Goal: Information Seeking & Learning: Learn about a topic

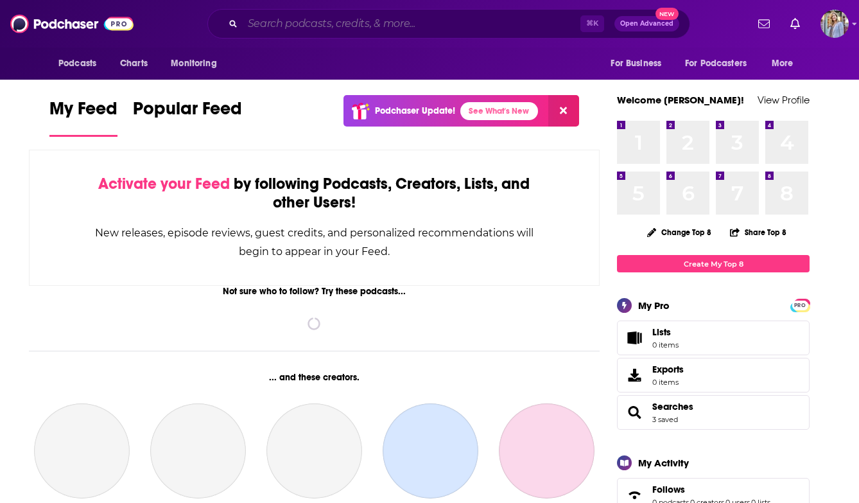
click at [296, 25] on input "Search podcasts, credits, & more..." at bounding box center [412, 23] width 338 height 21
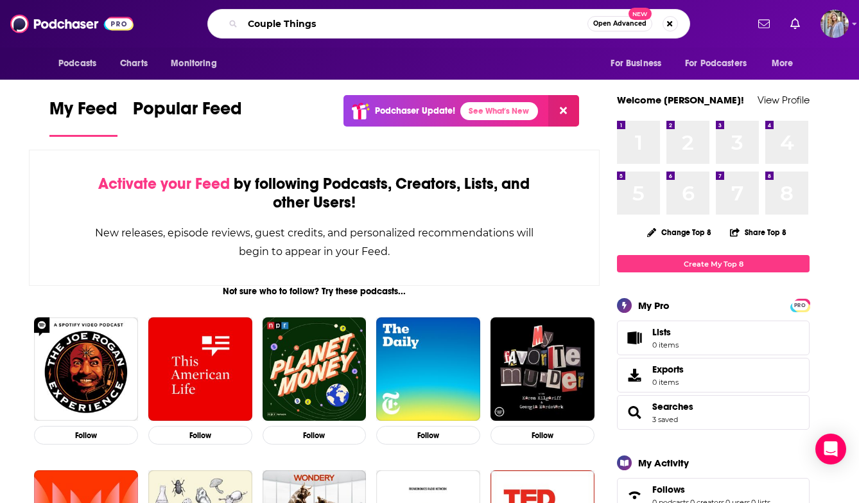
type input "Couple Things"
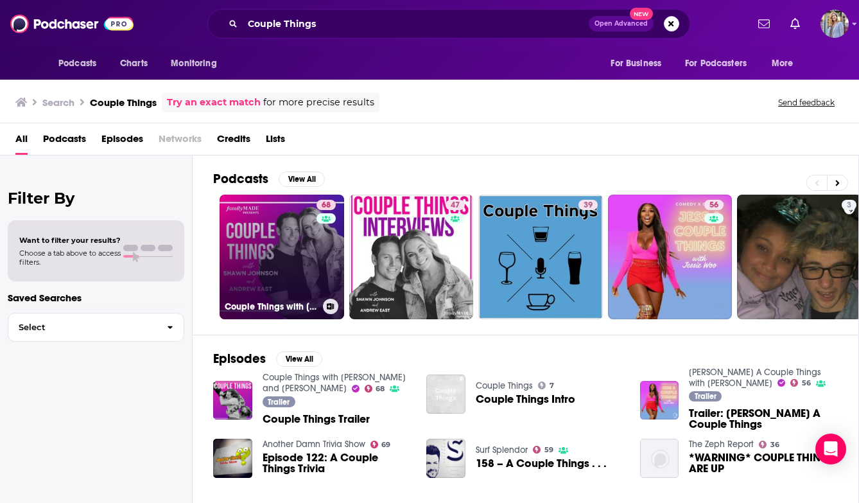
click at [281, 263] on link "68 Couple Things with [PERSON_NAME] and [PERSON_NAME]" at bounding box center [282, 257] width 125 height 125
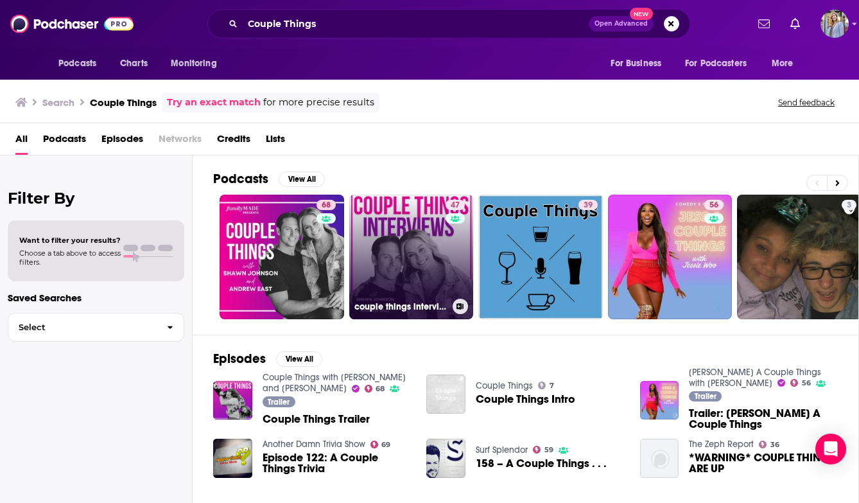
click at [414, 249] on link "47 couple things interviews" at bounding box center [411, 257] width 125 height 125
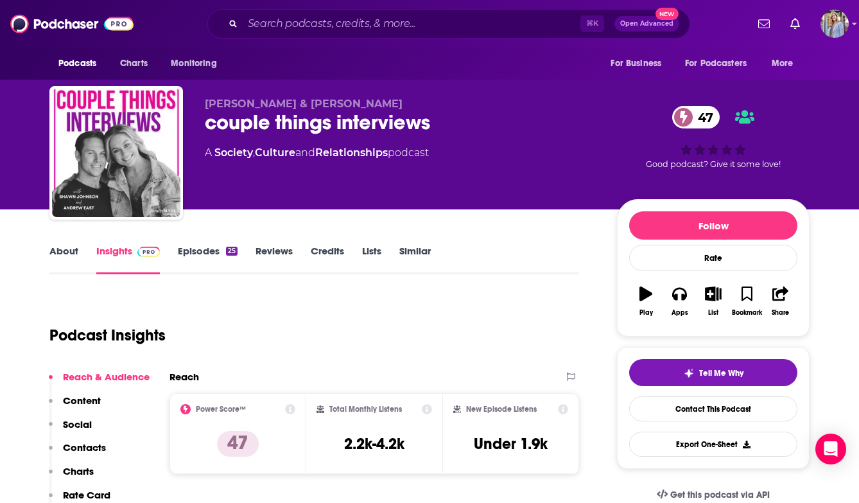
click at [69, 252] on link "About" at bounding box center [63, 260] width 29 height 30
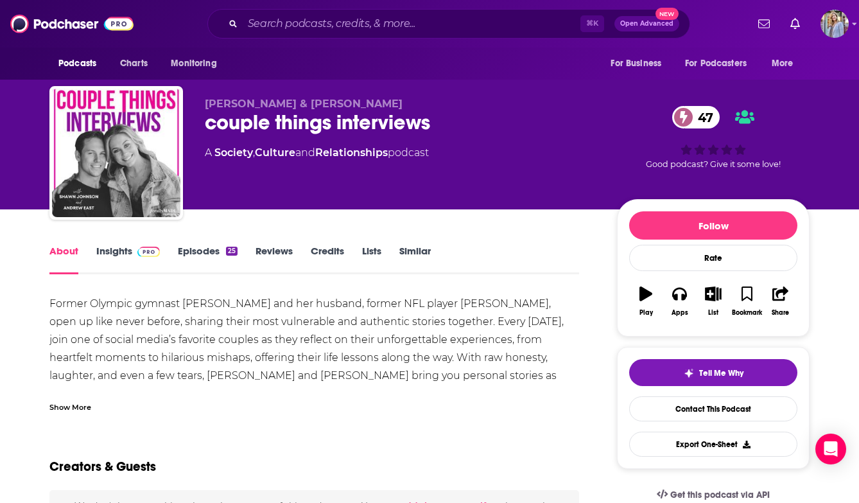
click at [77, 407] on div "Show More" at bounding box center [70, 406] width 42 height 12
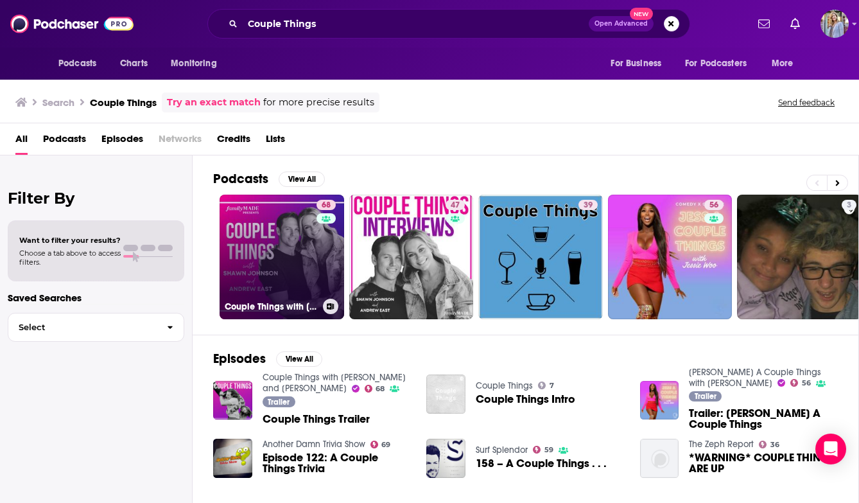
click at [315, 260] on link "68 Couple Things with [PERSON_NAME] and [PERSON_NAME]" at bounding box center [282, 257] width 125 height 125
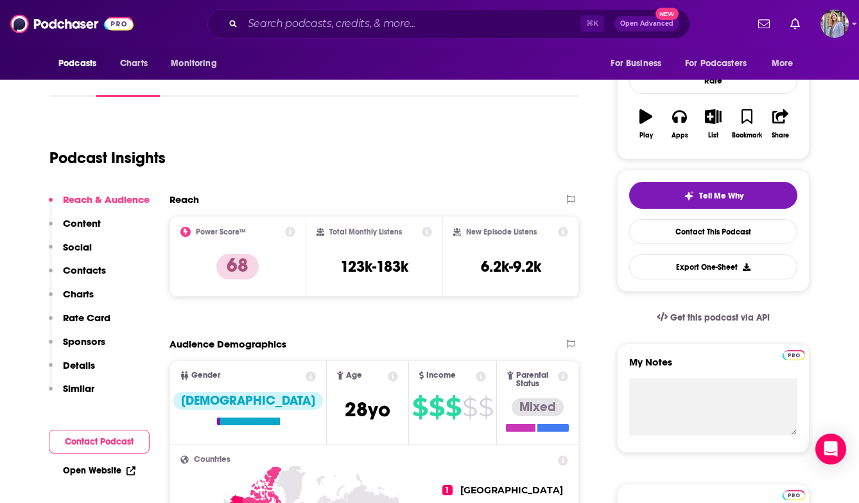
scroll to position [189, 0]
